Goal: Task Accomplishment & Management: Manage account settings

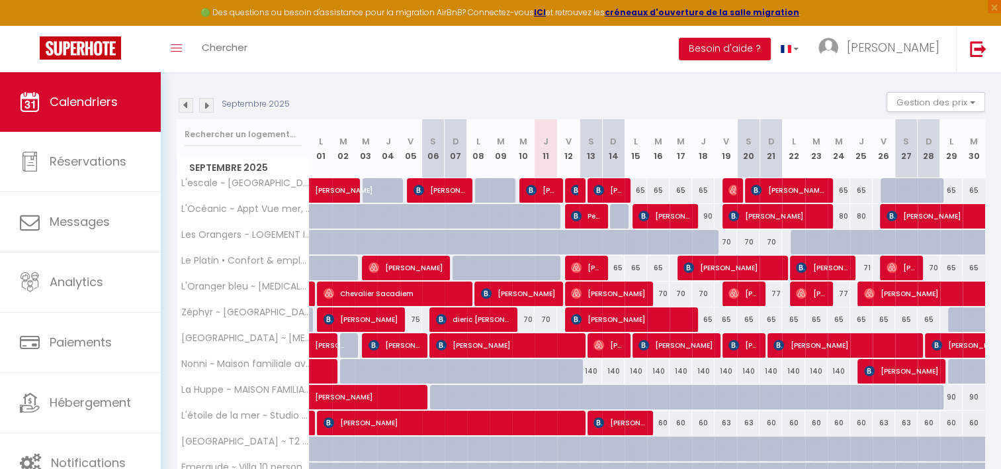
scroll to position [181, 0]
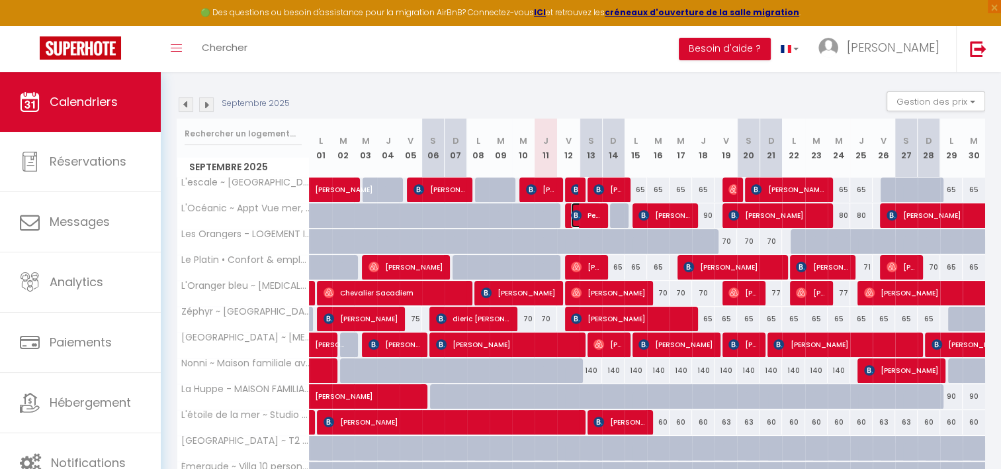
click at [589, 211] on span "Petit Victor" at bounding box center [586, 215] width 30 height 25
select select "51835"
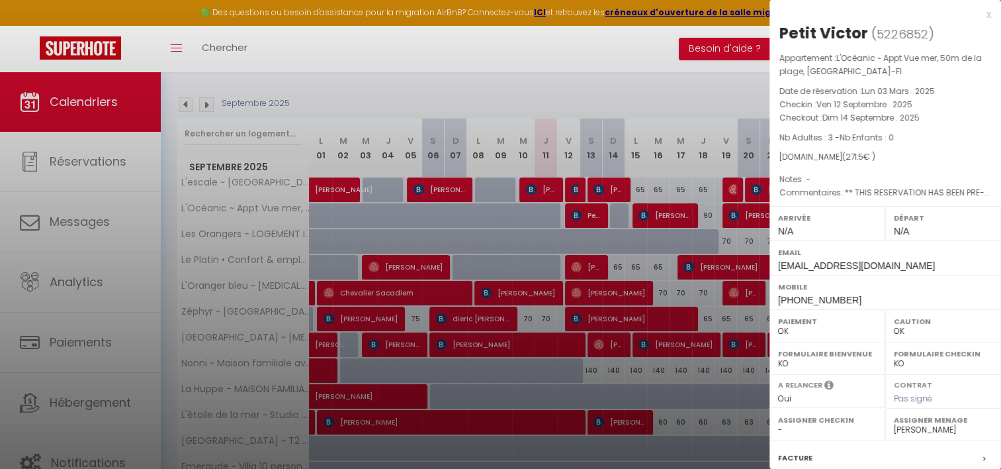
click at [533, 247] on div at bounding box center [500, 234] width 1001 height 469
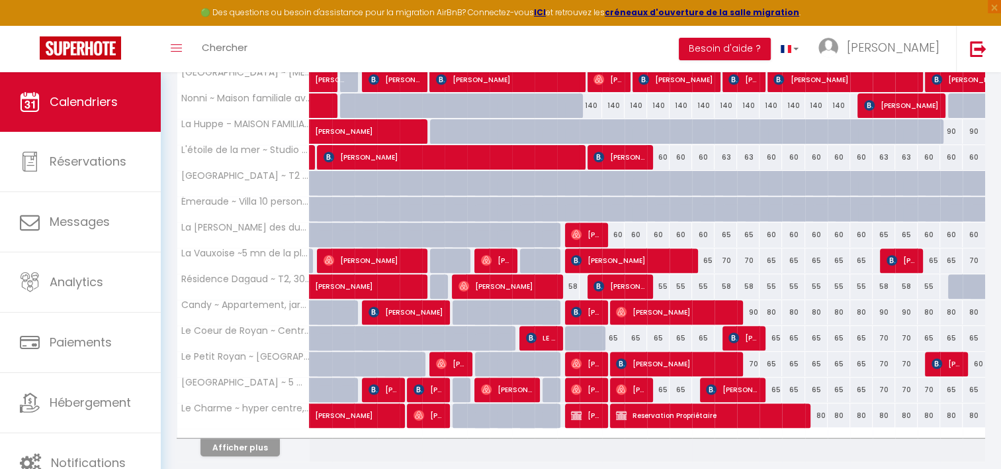
scroll to position [453, 0]
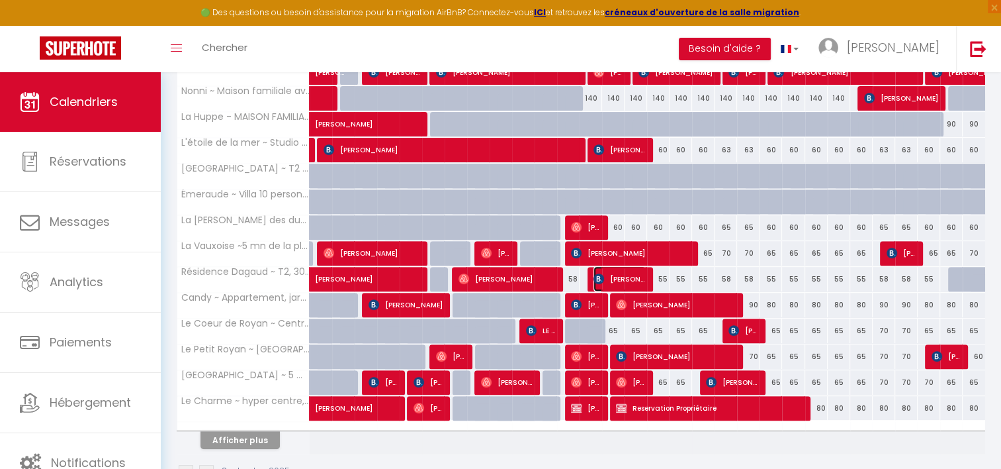
click at [601, 279] on img at bounding box center [599, 278] width 11 height 11
select select "KO"
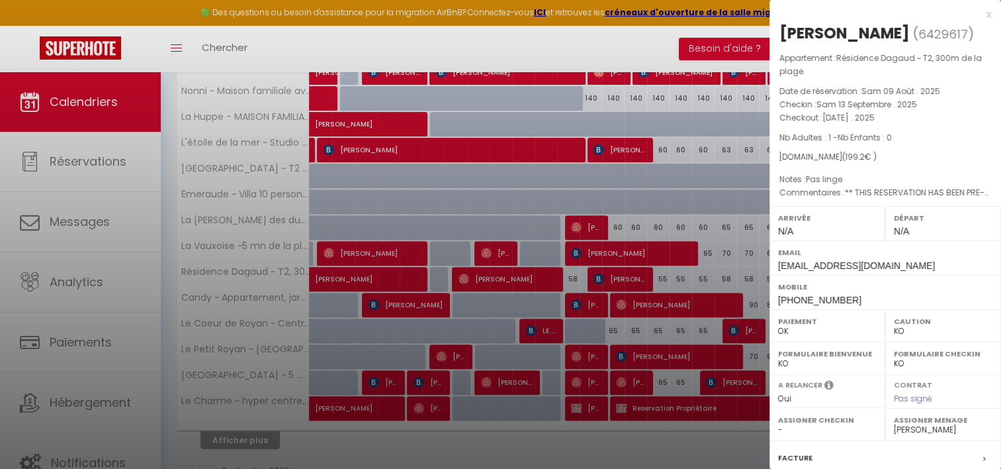
click at [516, 270] on div at bounding box center [500, 234] width 1001 height 469
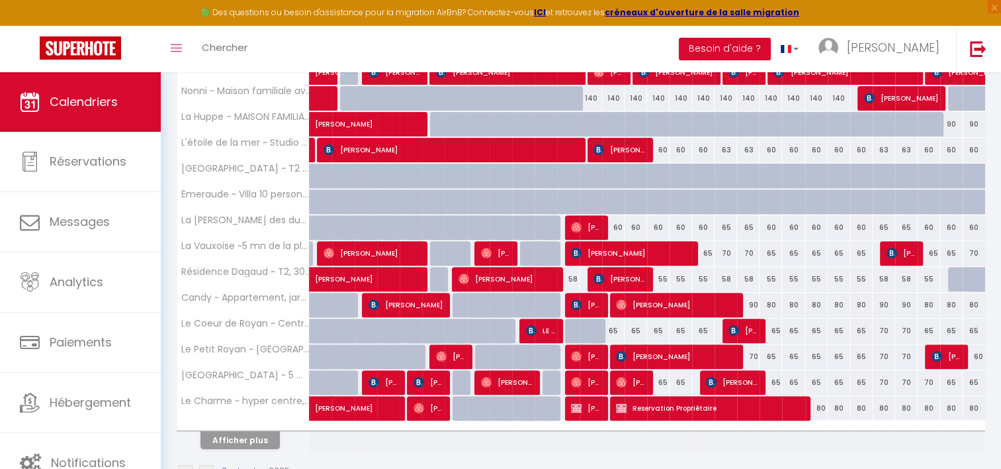
click at [578, 273] on div "58" at bounding box center [568, 279] width 23 height 24
type input "58"
type input "Ven 12 Septembre 2025"
type input "Sam 13 Septembre 2025"
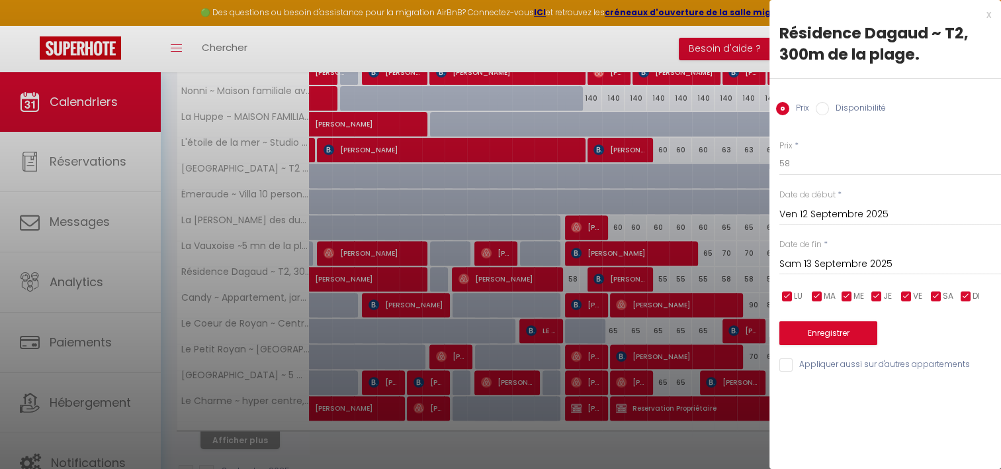
click at [821, 107] on input "Disponibilité" at bounding box center [822, 108] width 13 height 13
radio input "true"
radio input "false"
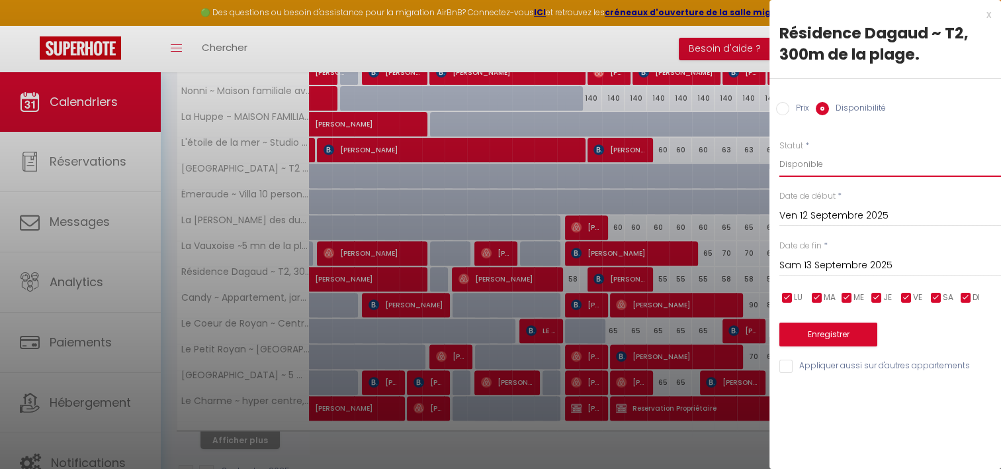
click at [808, 170] on select "Disponible Indisponible" at bounding box center [891, 164] width 222 height 25
select select "0"
click at [780, 152] on select "Disponible Indisponible" at bounding box center [891, 164] width 222 height 25
click at [802, 334] on button "Enregistrer" at bounding box center [829, 334] width 98 height 24
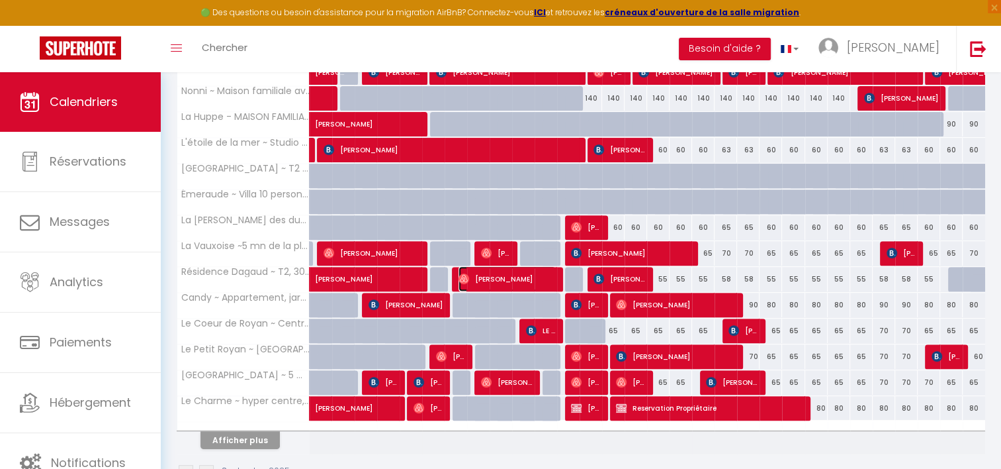
click at [528, 274] on span "[PERSON_NAME]" at bounding box center [507, 278] width 97 height 25
select select "OK"
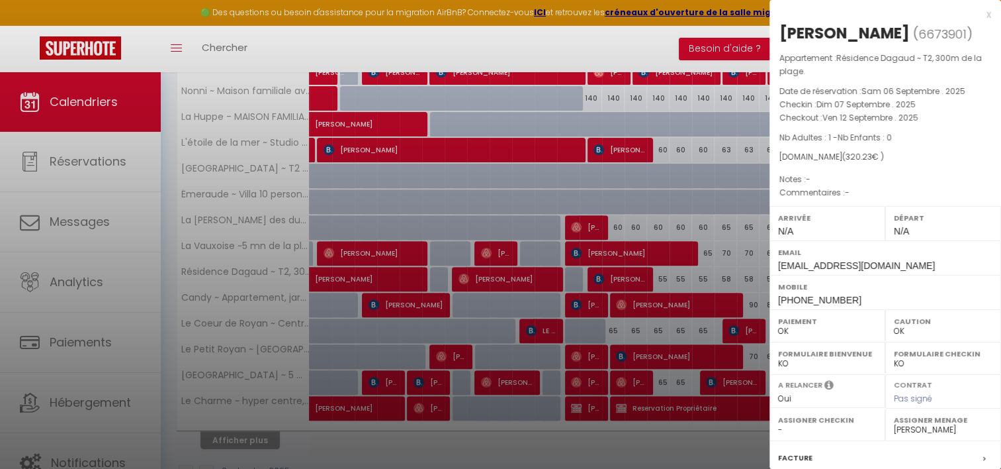
click at [590, 203] on div at bounding box center [500, 234] width 1001 height 469
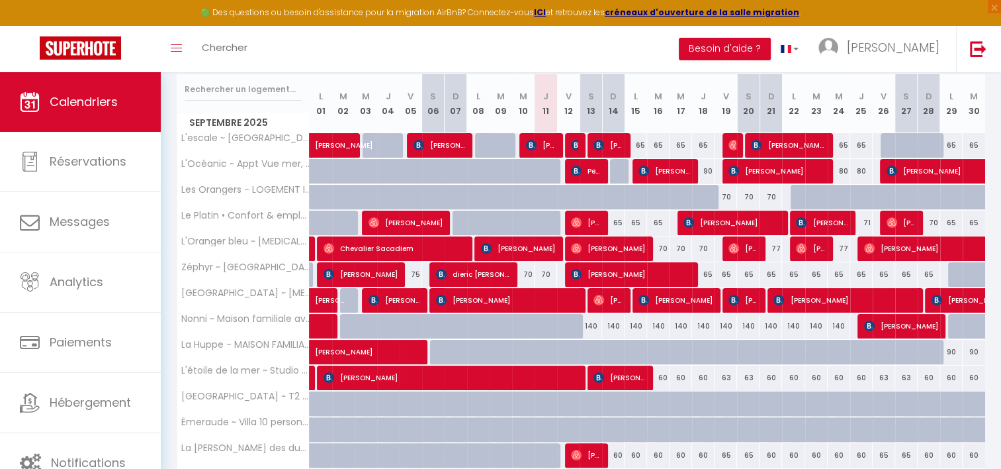
scroll to position [226, 0]
